Goal: Register for event/course

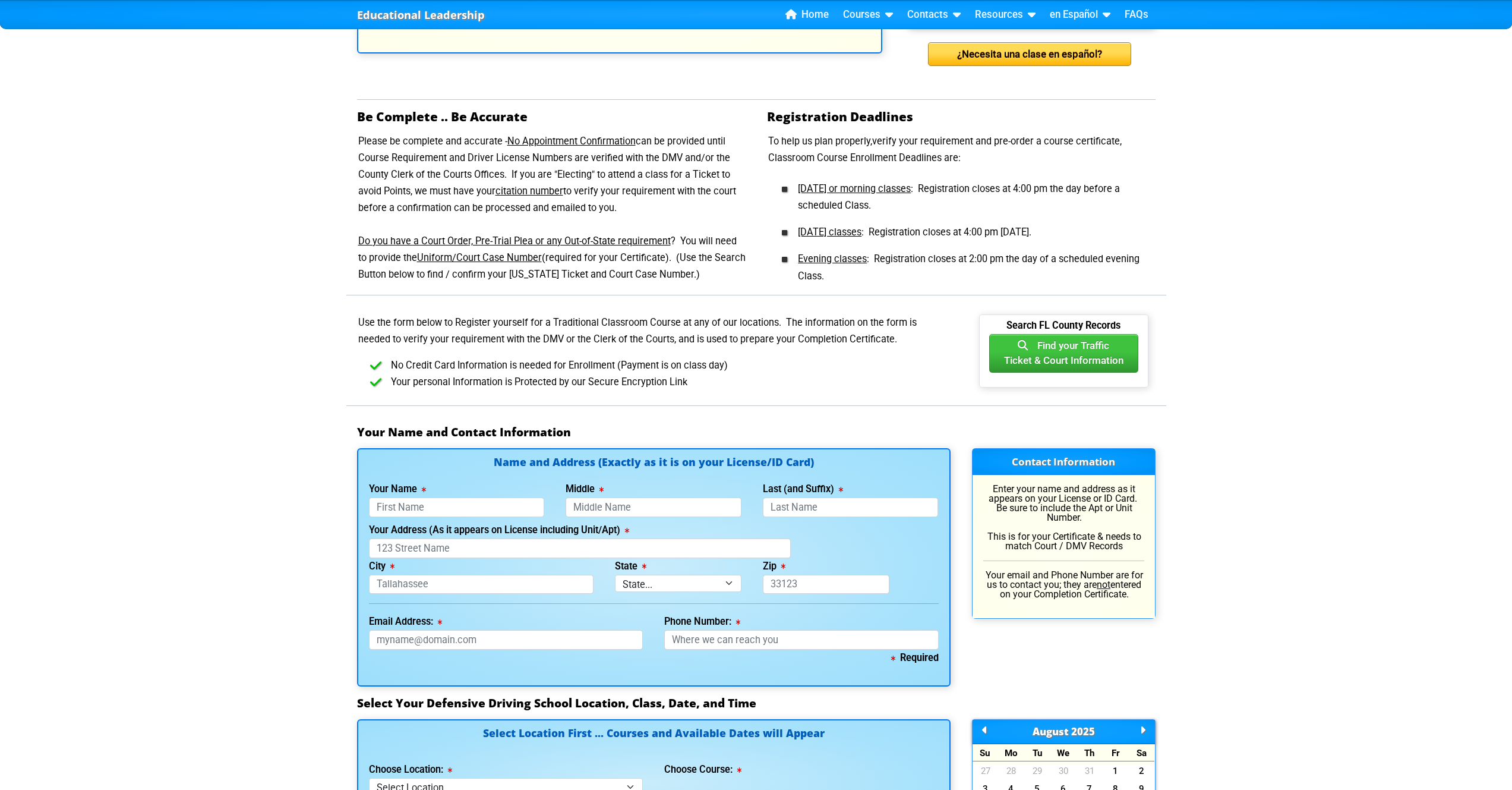
scroll to position [447, 0]
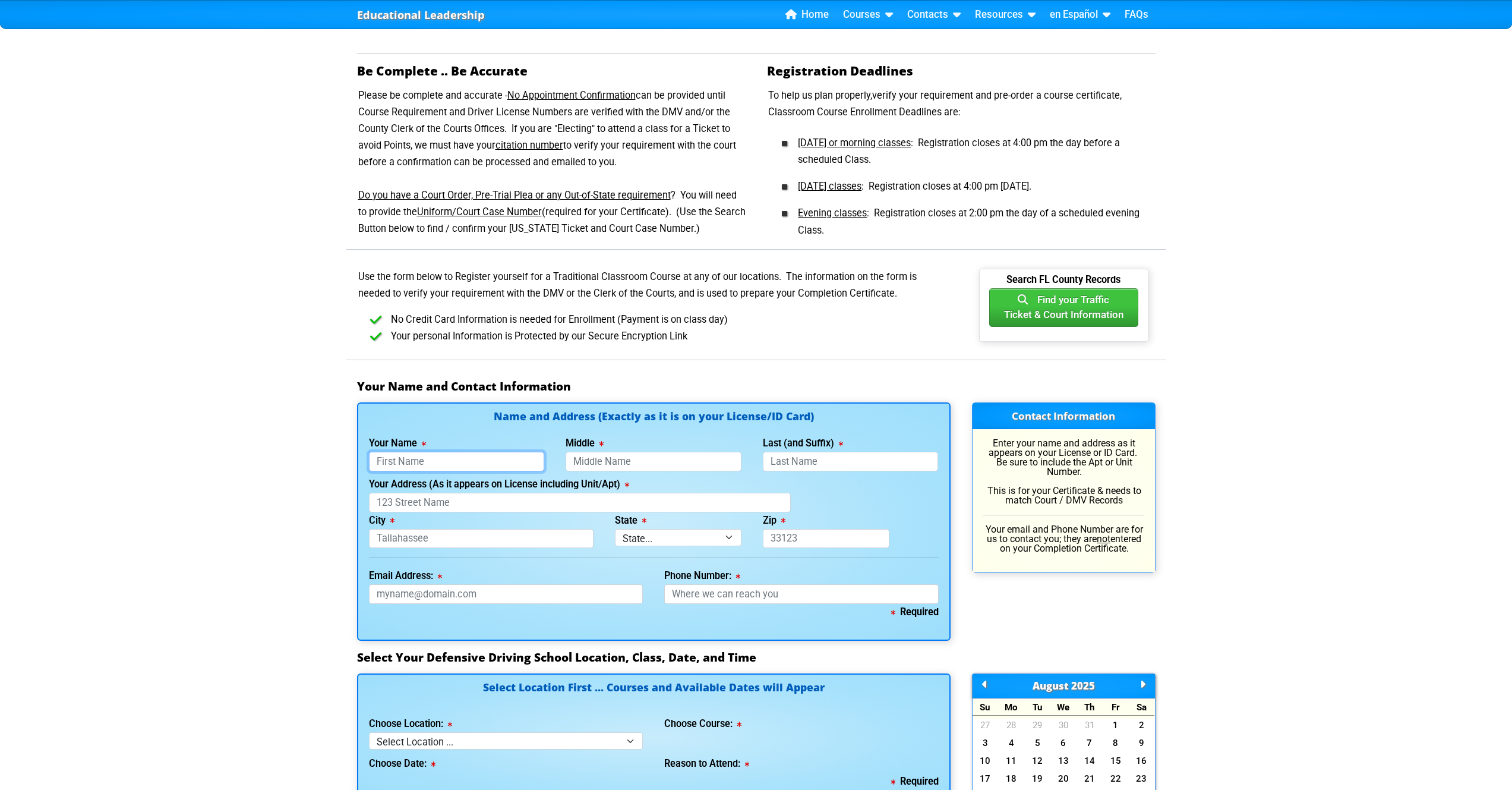
click at [383, 458] on input "Your Name" at bounding box center [457, 461] width 176 height 20
type input "Guilherme"
type input "RIBEIRO"
type input "411 N Orange Blossom Trl"
type input "Orlando"
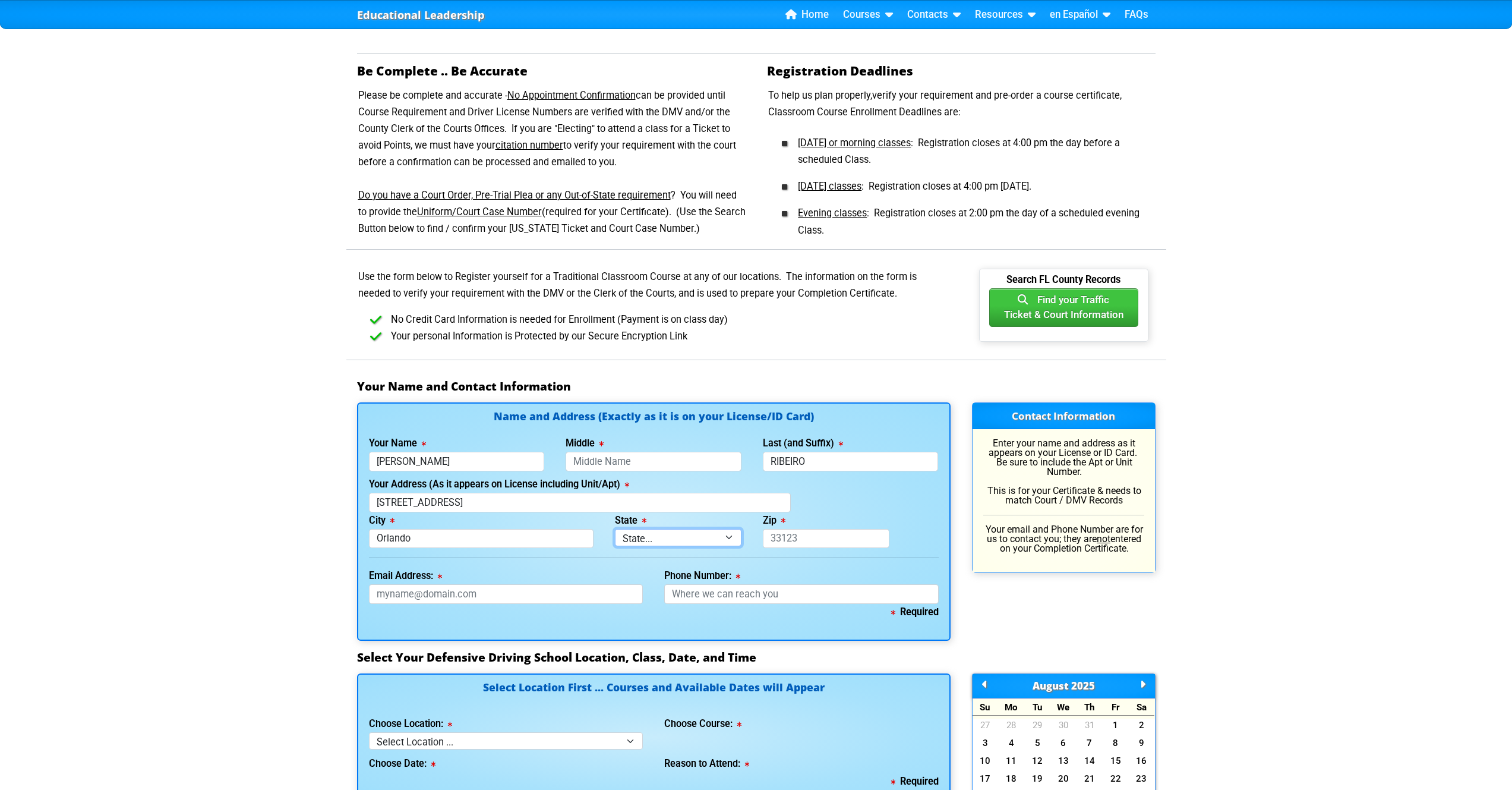
select select "{"fullName":"Florida","abbreviation":"FL","uniqueId":"1d559909-6cf0-4a4d-848e-a…"
type input "32805-1705"
type input "guilherme@livecarauto.com"
type input "4077613414"
type input "Ribeiro"
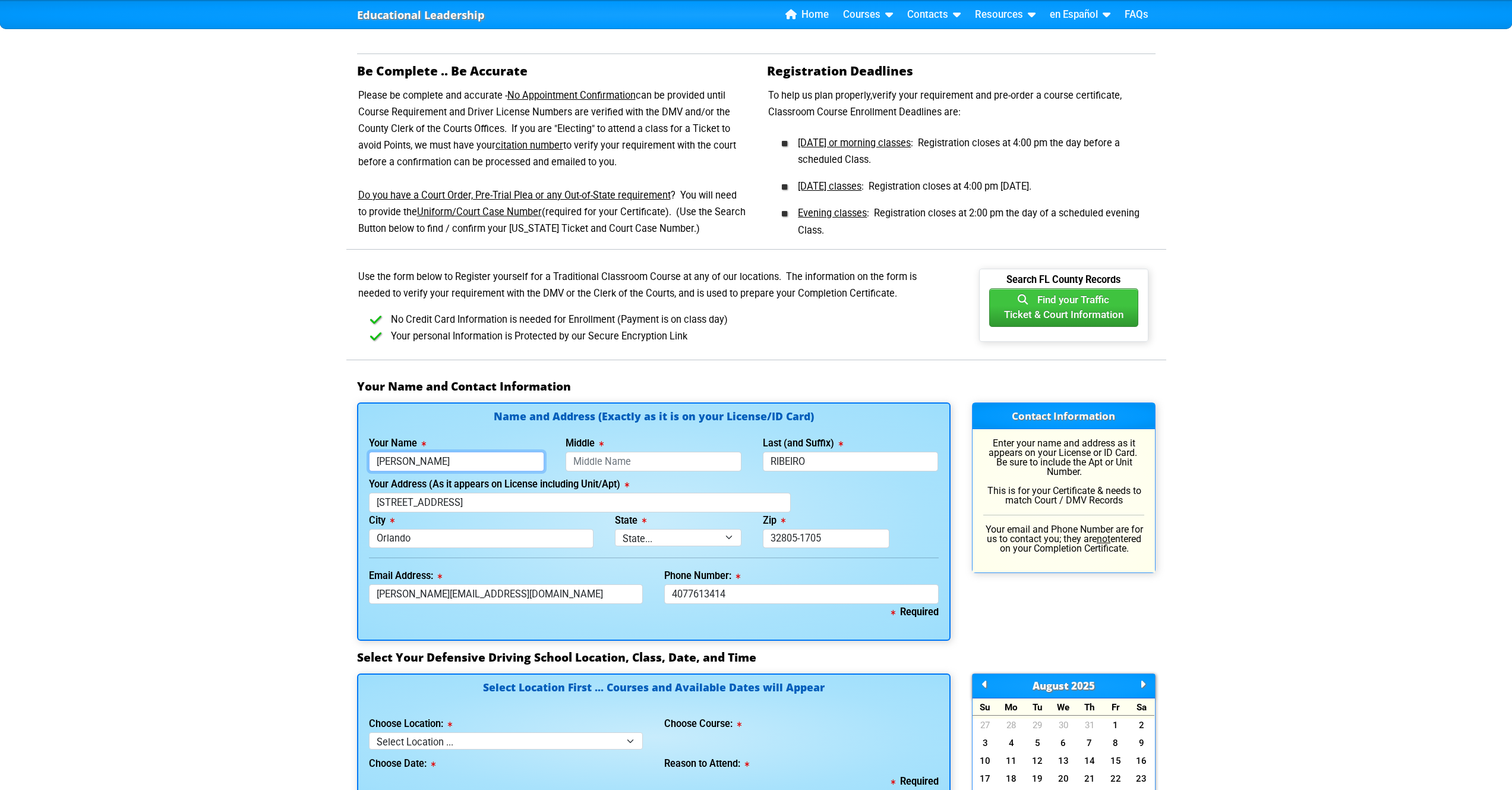
type input "407-761-3414"
type input "Guilherme"
type input "RIBEIRO"
type input "4077613414"
type input "Ribeiro"
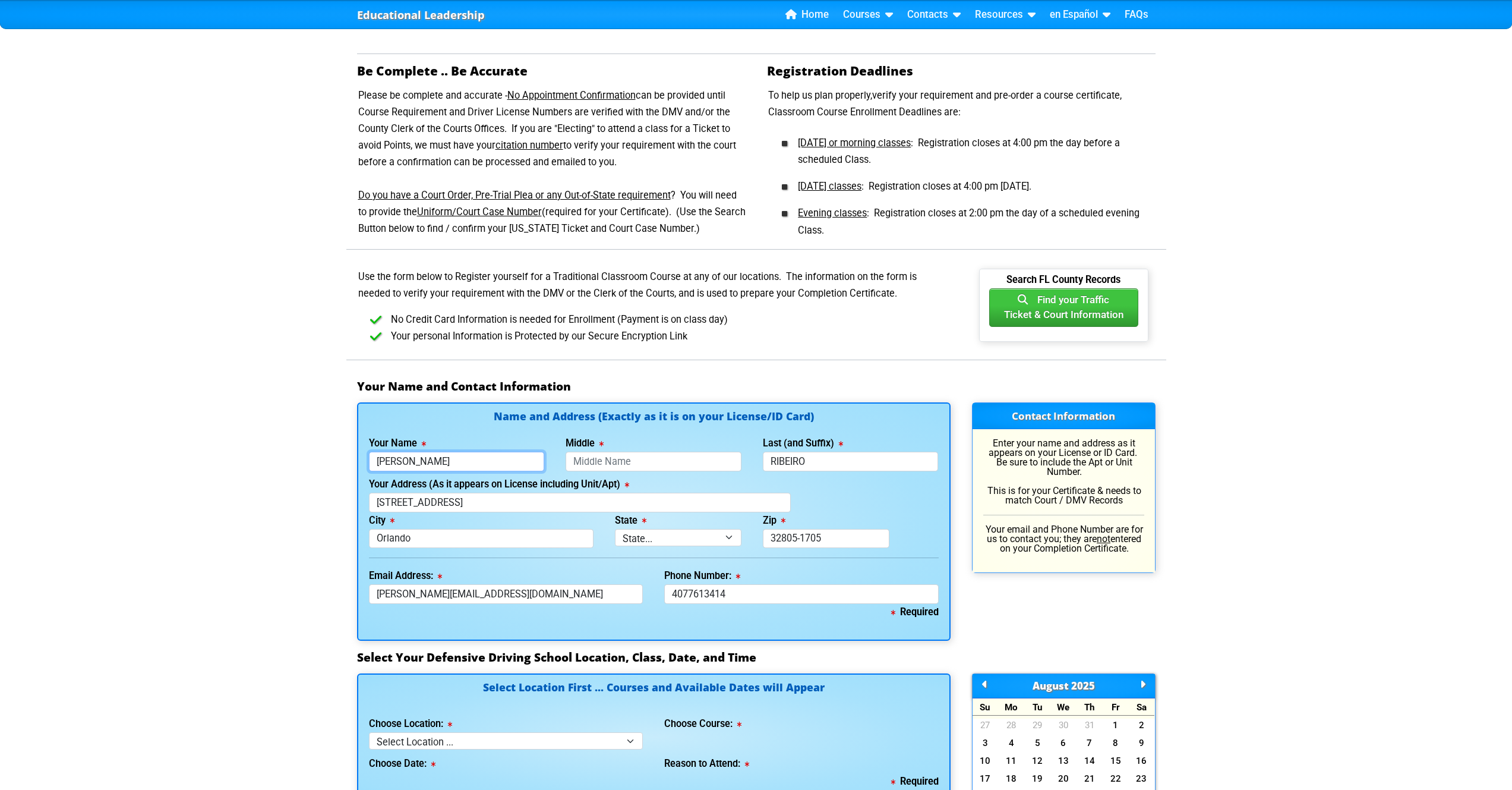
type input "407-761-3414"
click at [280, 490] on div "Educational Leadership Home Courses Certified Defensive Driving Courses 4-Hour …" at bounding box center [756, 638] width 1512 height 2170
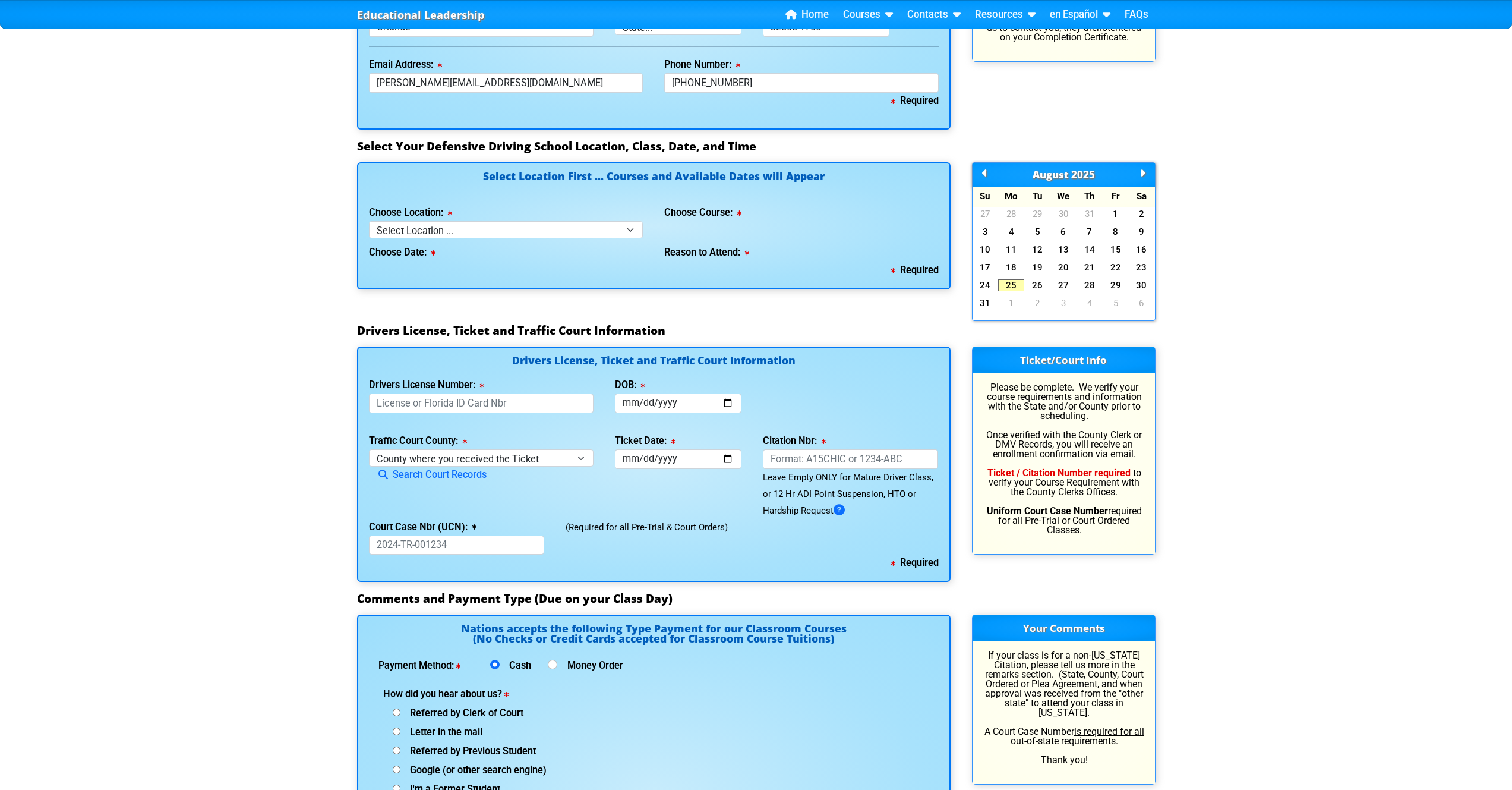
scroll to position [959, 0]
click at [507, 228] on select "Select Location ... Tampa Orlando Kissimmee [GEOGRAPHIC_DATA] - en español [GEO…" at bounding box center [506, 229] width 274 height 17
select select "6"
click at [681, 238] on div "Reason to Attend:" at bounding box center [801, 249] width 274 height 24
drag, startPoint x: 688, startPoint y: 218, endPoint x: 690, endPoint y: 226, distance: 8.2
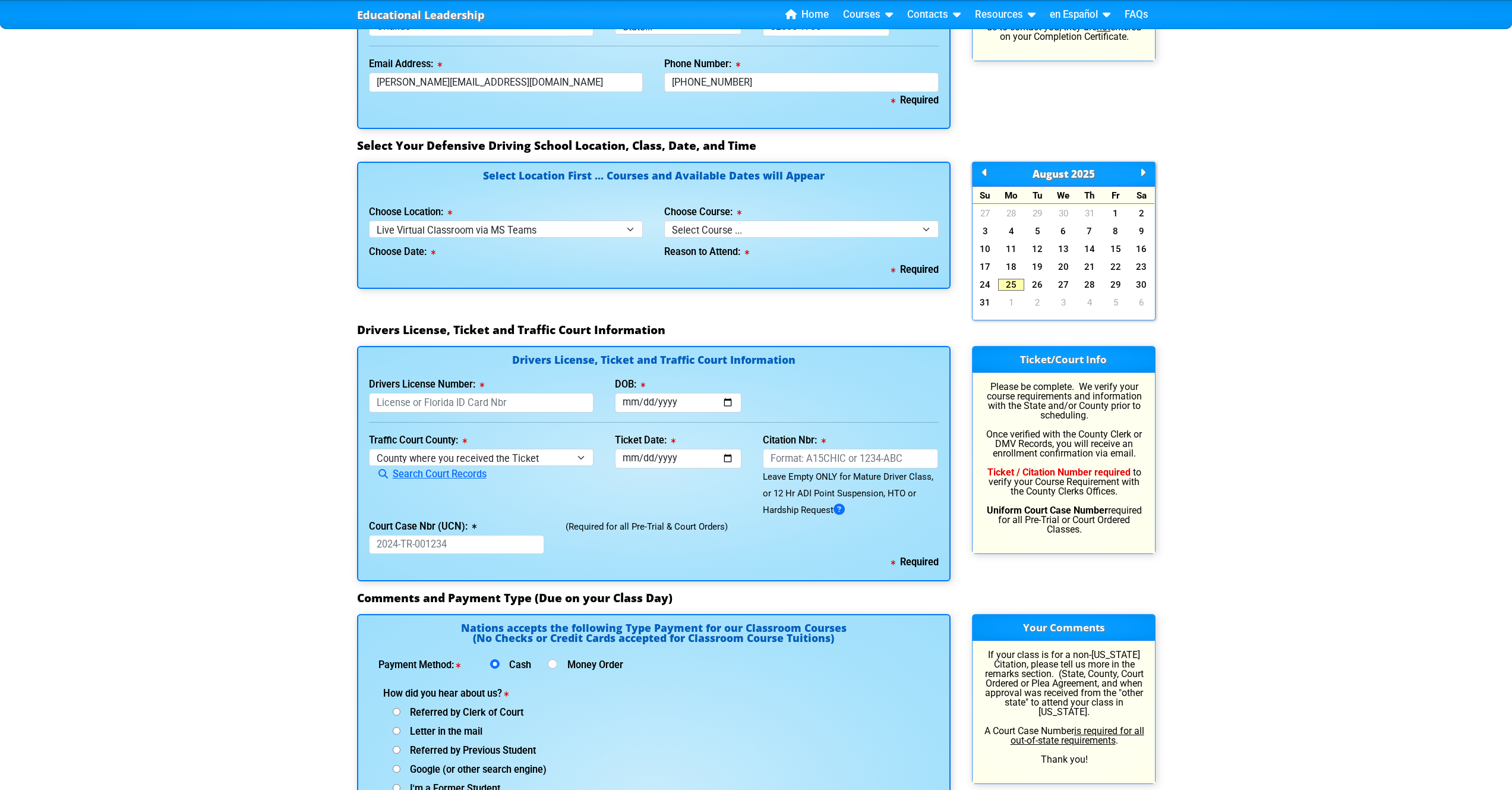
click at [689, 220] on div "Choose Course: Select Course ... 4 Hour Under 25 Class (STOP or Youthful Offend…" at bounding box center [801, 221] width 274 height 34
click at [690, 226] on select "Select Course ... 4 Hour Under 25 Class (STOP or Youthful Offender)" at bounding box center [801, 229] width 274 height 17
select select "2"
select select
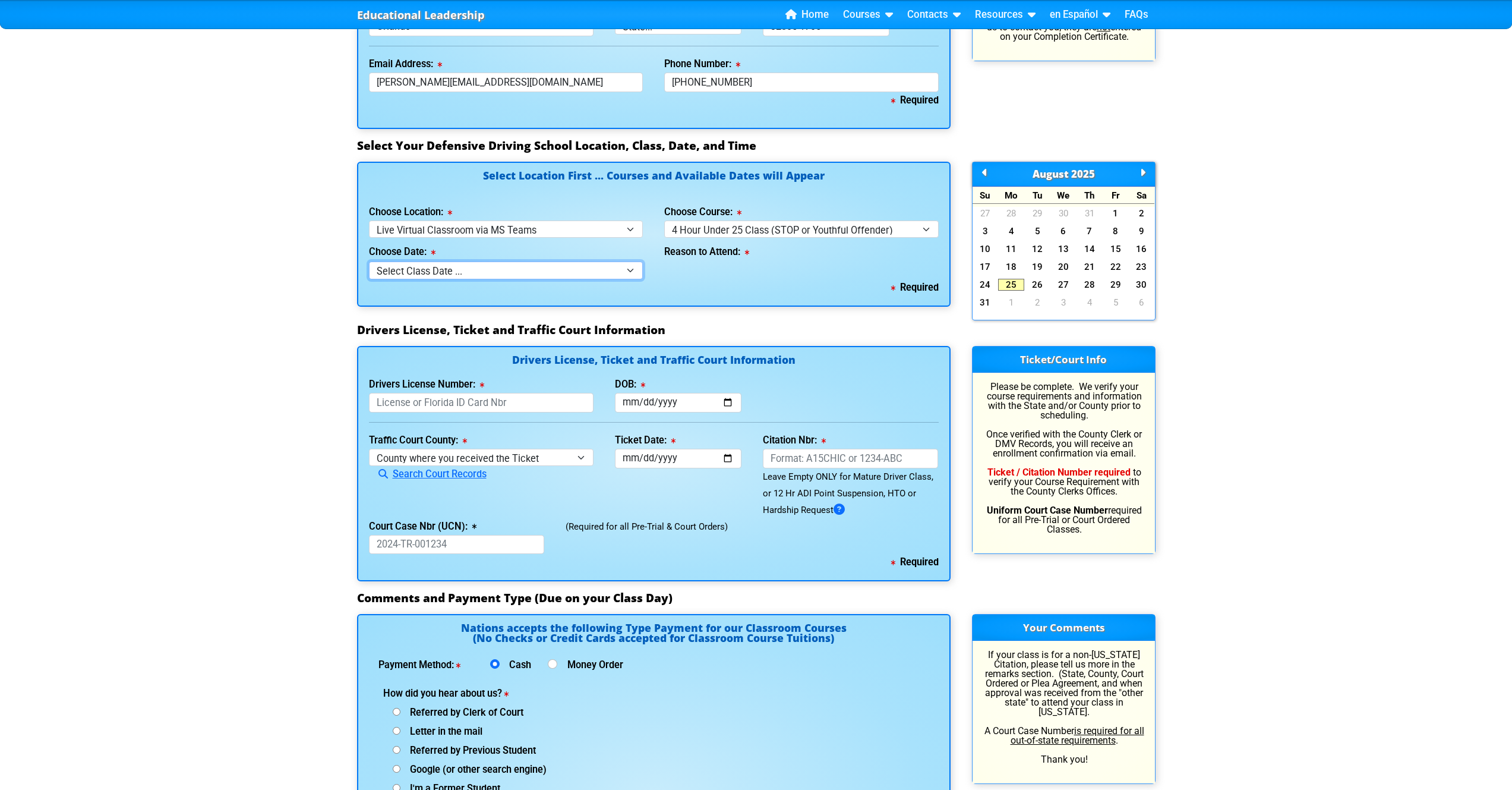
click at [496, 277] on select "Select Class Date ... [DATE] -- ([DATE] from 1:00pm-5:00pm)" at bounding box center [506, 270] width 274 height 17
click at [480, 271] on select "Select Class Date ... [DATE] -- ([DATE] from 1:00pm-5:00pm)" at bounding box center [506, 270] width 274 height 17
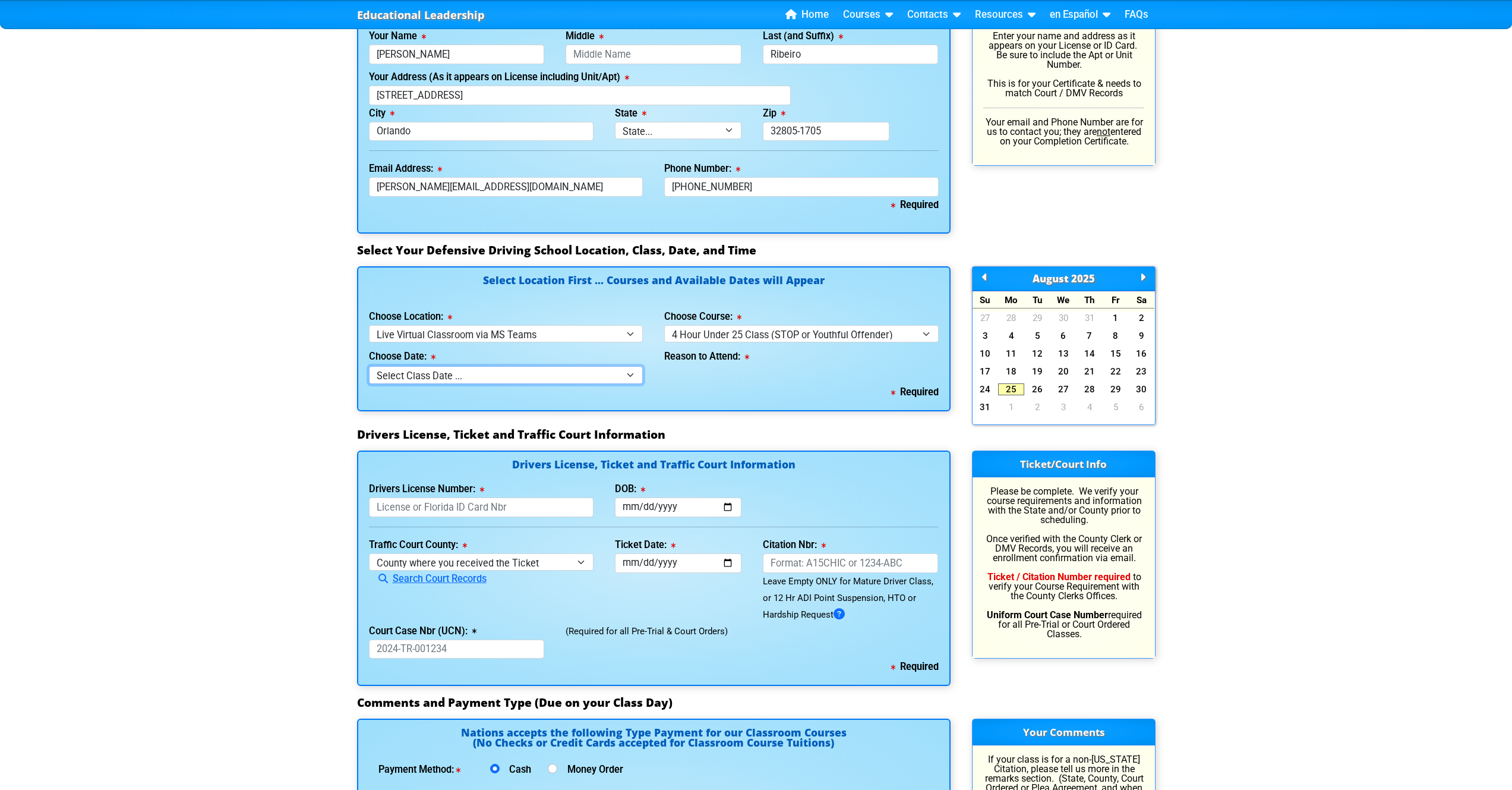
scroll to position [904, 0]
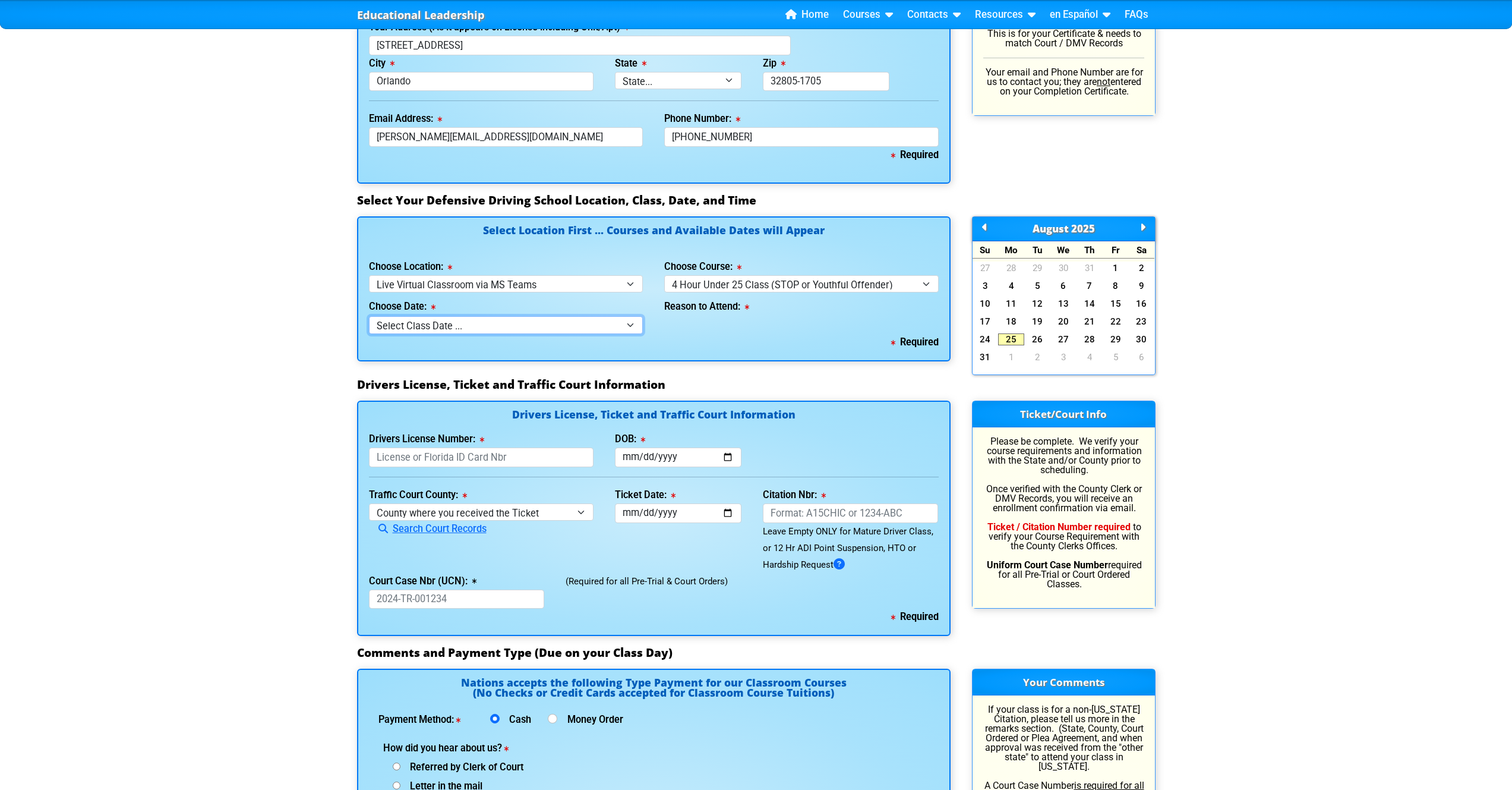
click at [505, 328] on select "Select Class Date ... [DATE] -- ([DATE] from 1:00pm-5:00pm)" at bounding box center [506, 324] width 274 height 17
click at [595, 284] on select "Select Location ... Tampa Orlando Kissimmee [GEOGRAPHIC_DATA] - en español [GEO…" at bounding box center [506, 283] width 274 height 17
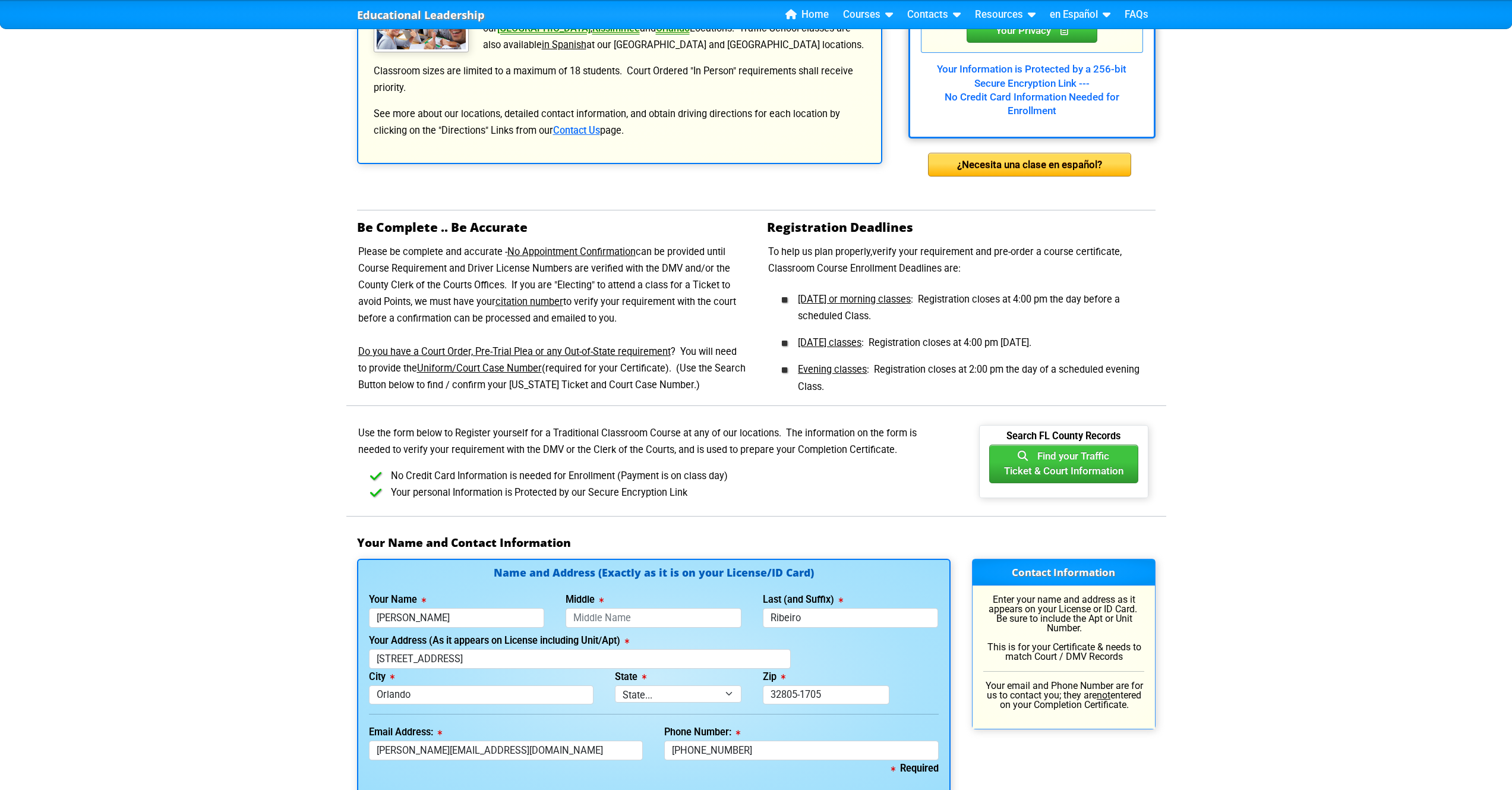
scroll to position [0, 0]
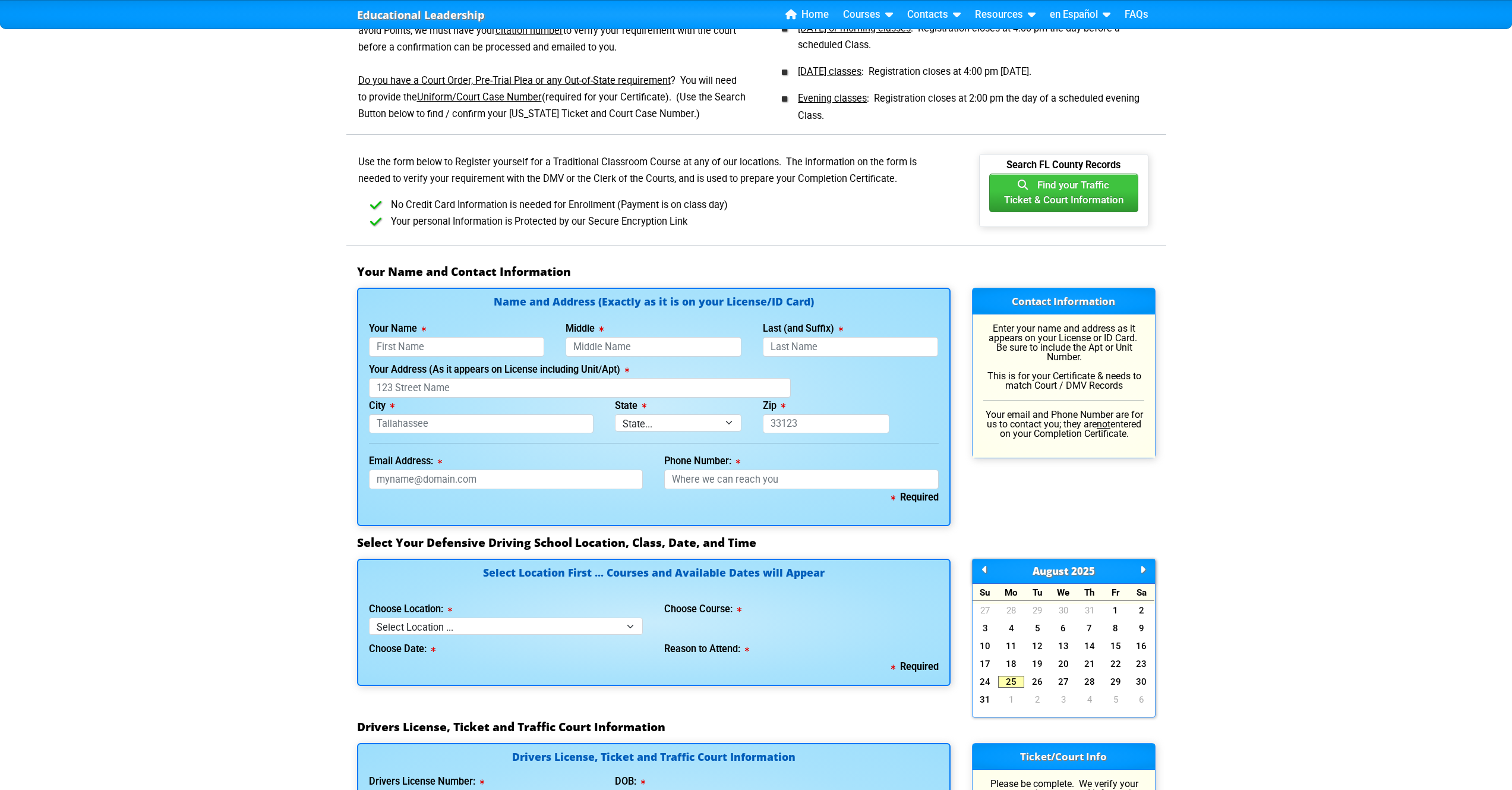
scroll to position [563, 0]
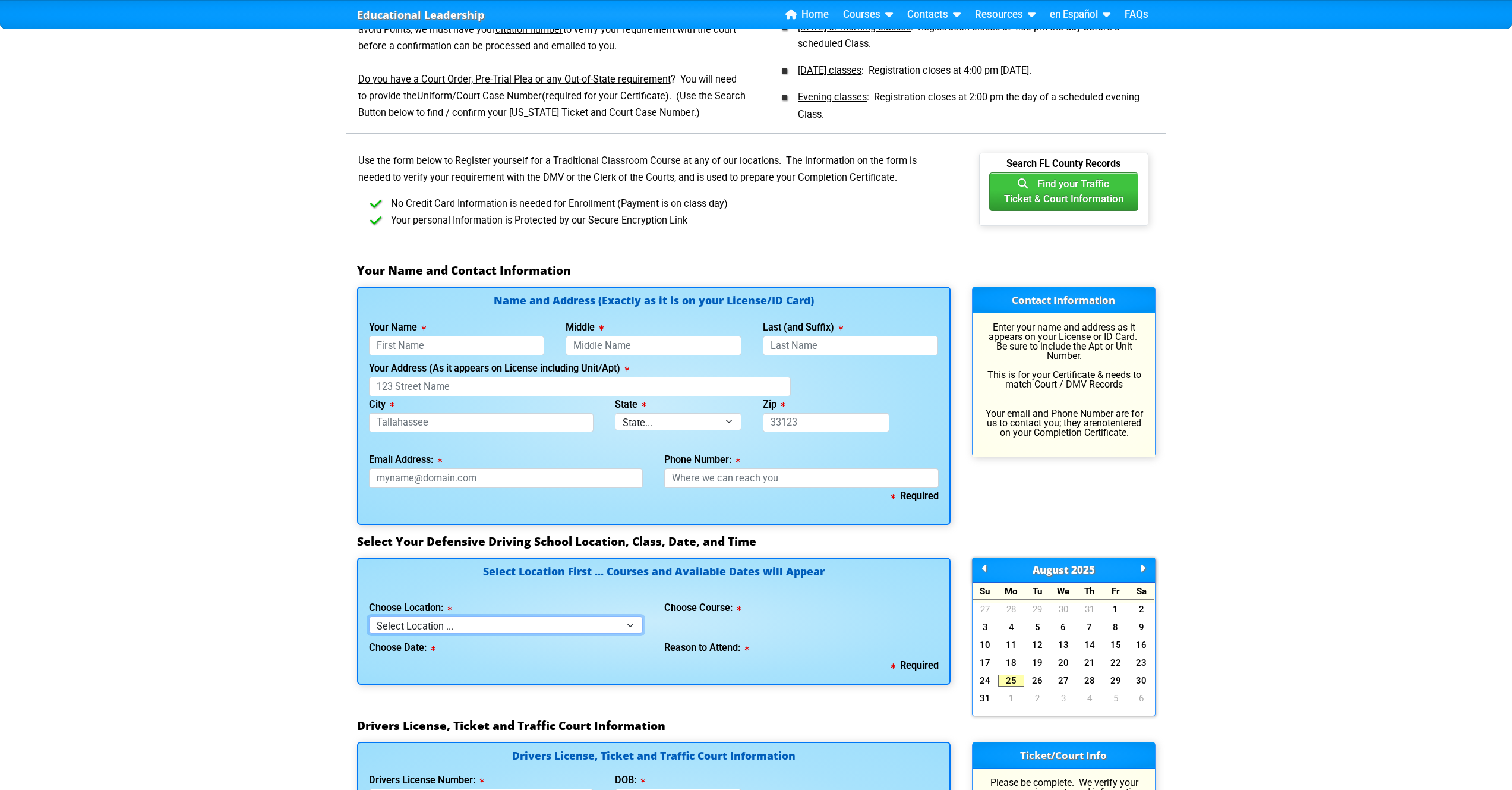
click at [496, 623] on select "Select Location ... Tampa Orlando Kissimmee [GEOGRAPHIC_DATA] - en español [GEO…" at bounding box center [506, 625] width 274 height 17
select select "6"
click at [729, 624] on select "Select Course ... 4 Hour Under 25 Class (STOP or Youthful Offender)" at bounding box center [801, 625] width 274 height 17
select select "2"
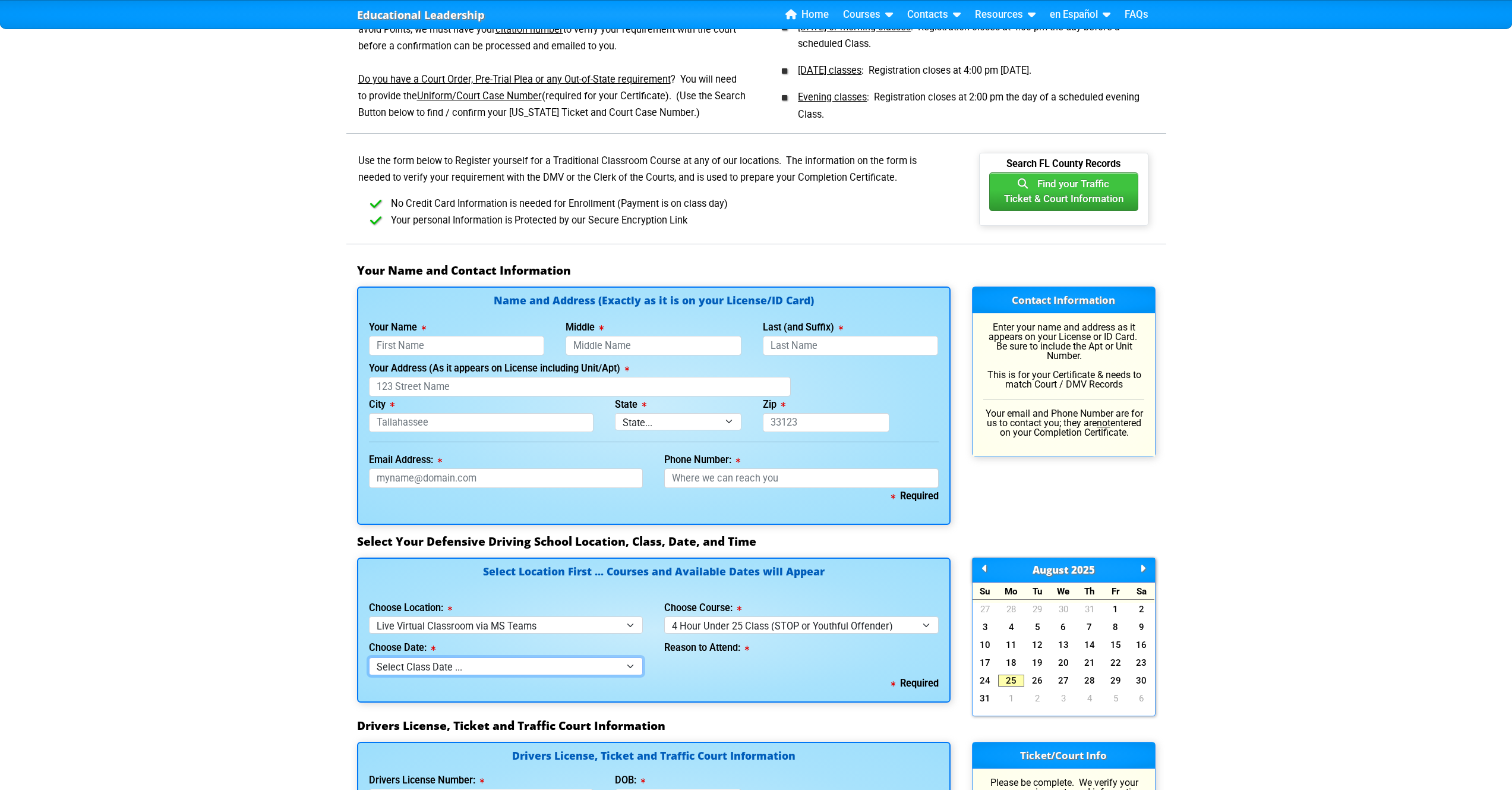
click at [564, 669] on select "Select Class Date ... [DATE] -- ([DATE] from 1:00pm-5:00pm)" at bounding box center [506, 666] width 274 height 17
select select "[DATE], 12"
select select
click at [787, 671] on select "Select why you need to take class ... Court Order - Complete Under 25 DDC" at bounding box center [801, 666] width 274 height 17
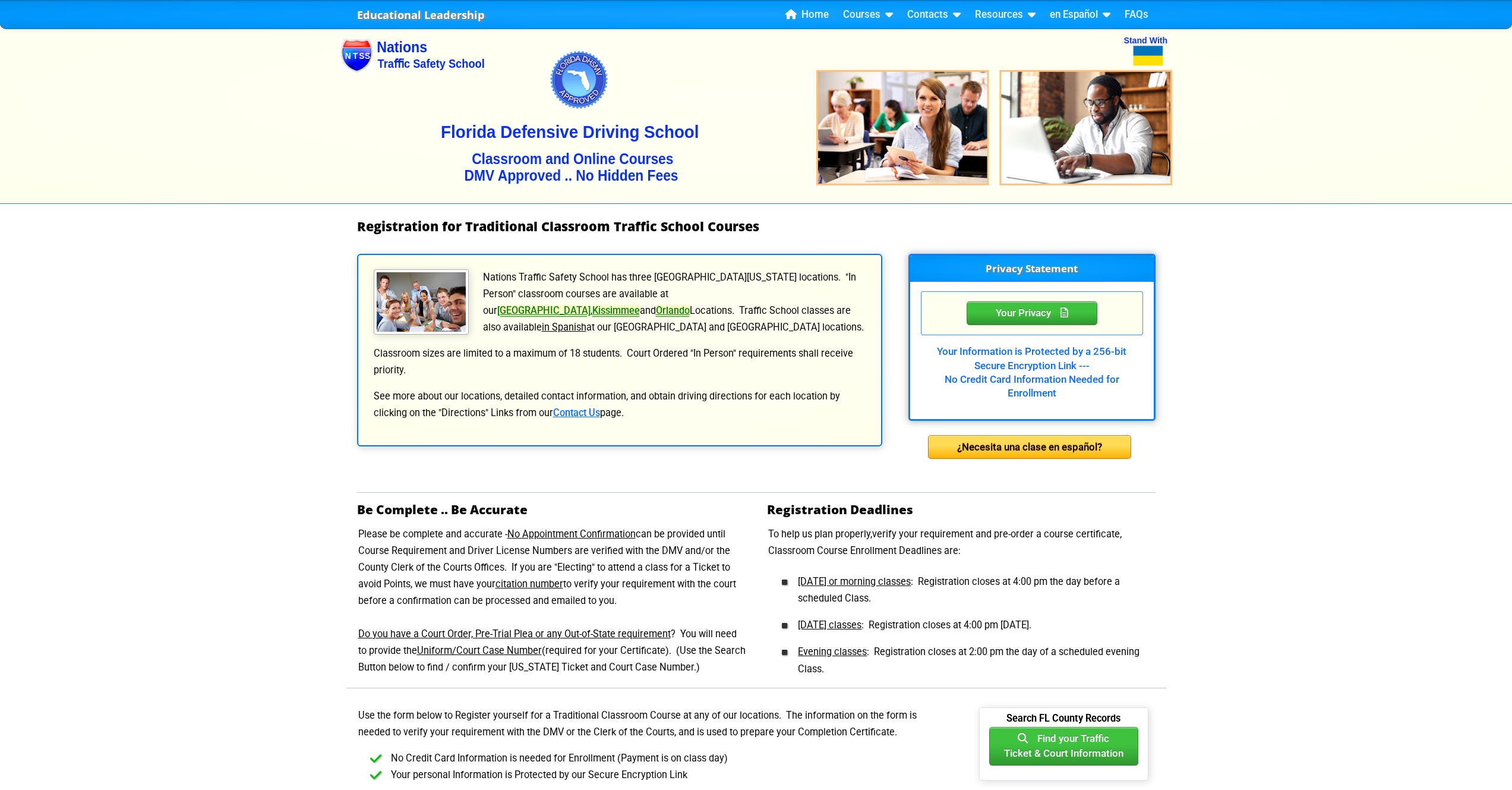
scroll to position [0, 0]
